Goal: Information Seeking & Learning: Learn about a topic

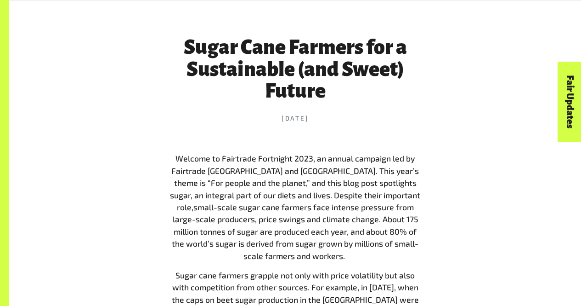
scroll to position [505, 0]
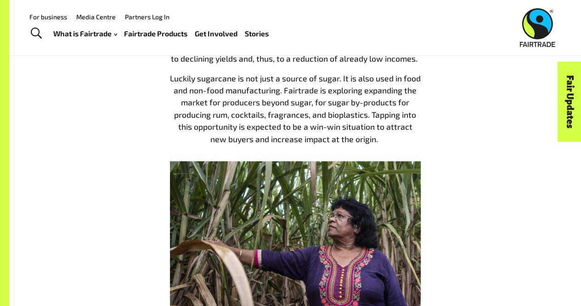
scroll to position [319, 0]
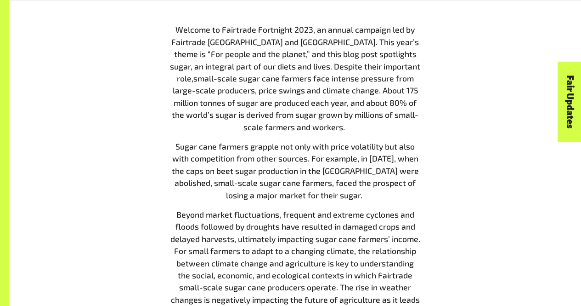
scroll to position [470, 0]
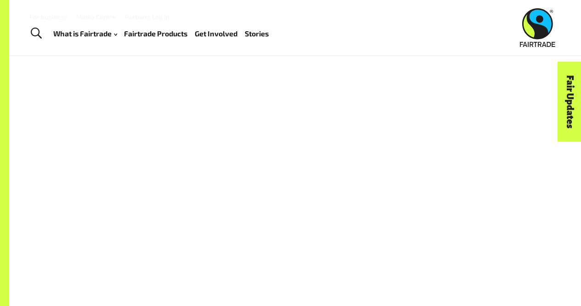
click at [392, 102] on div at bounding box center [295, 199] width 513 height 214
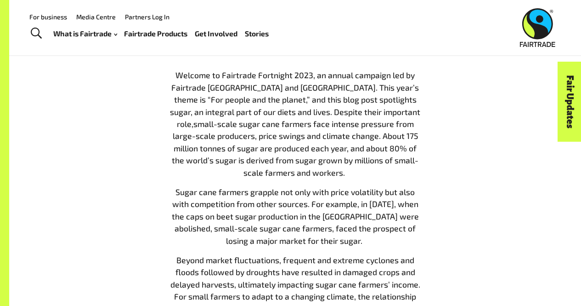
scroll to position [415, 0]
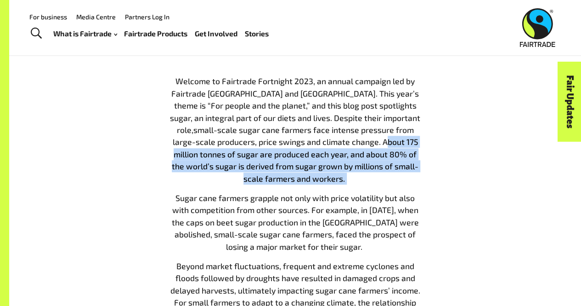
drag, startPoint x: 361, startPoint y: 143, endPoint x: 369, endPoint y: 183, distance: 41.3
click at [369, 183] on p "Welcome to Fairtrade Fortnight 2023, an annual campaign led by Fairtrade Austra…" at bounding box center [295, 129] width 251 height 109
copy p "bout 175 million tonnes of sugar are produced each year, and about 80% of the w…"
